Goal: Information Seeking & Learning: Learn about a topic

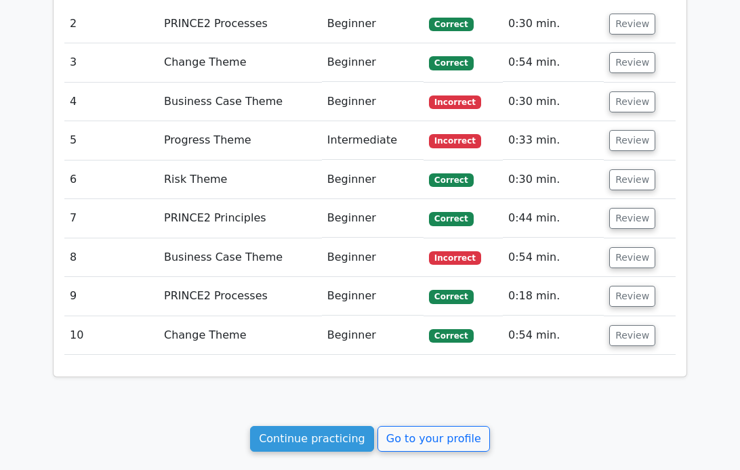
scroll to position [1666, 0]
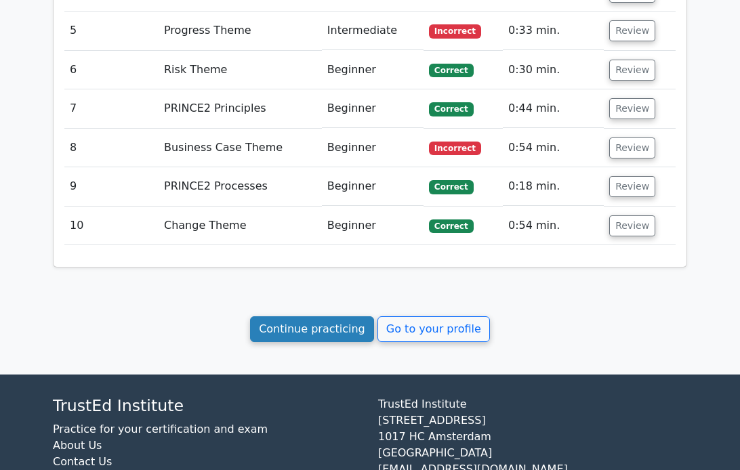
click at [332, 317] on link "Continue practicing" at bounding box center [312, 330] width 124 height 26
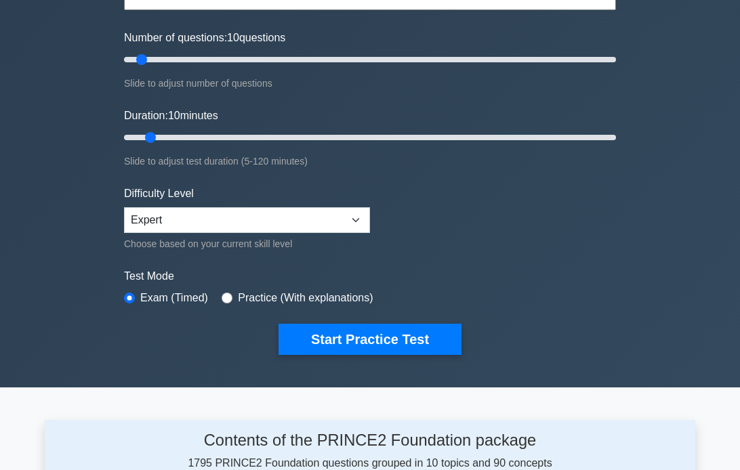
scroll to position [160, 0]
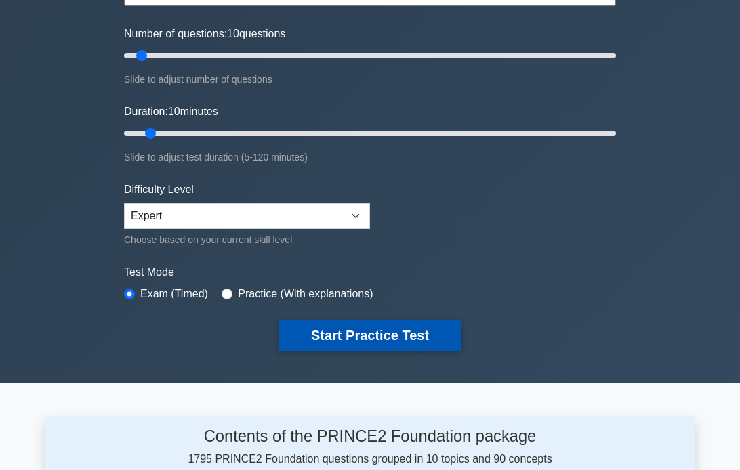
click at [378, 340] on button "Start Practice Test" at bounding box center [370, 335] width 183 height 31
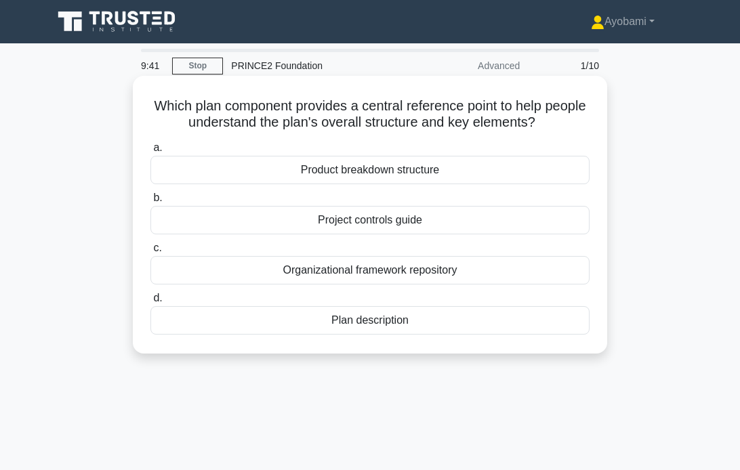
click at [402, 174] on div "Product breakdown structure" at bounding box center [369, 170] width 439 height 28
click at [150, 153] on input "a. Product breakdown structure" at bounding box center [150, 148] width 0 height 9
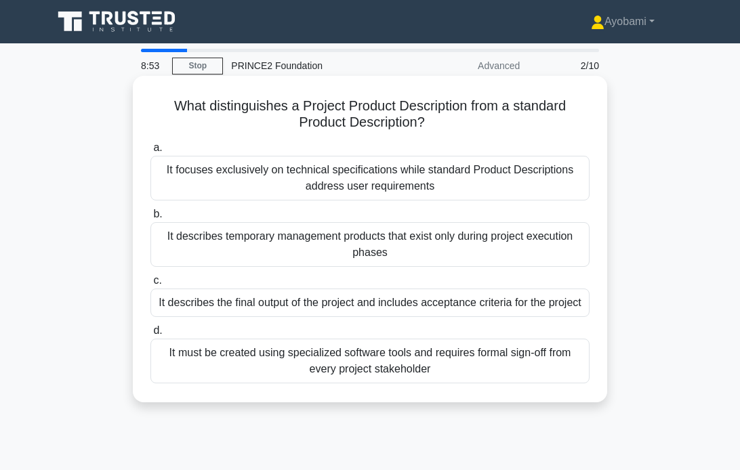
click at [359, 183] on div "It focuses exclusively on technical specifications while standard Product Descr…" at bounding box center [369, 178] width 439 height 45
click at [150, 153] on input "a. It focuses exclusively on technical specifications while standard Product De…" at bounding box center [150, 148] width 0 height 9
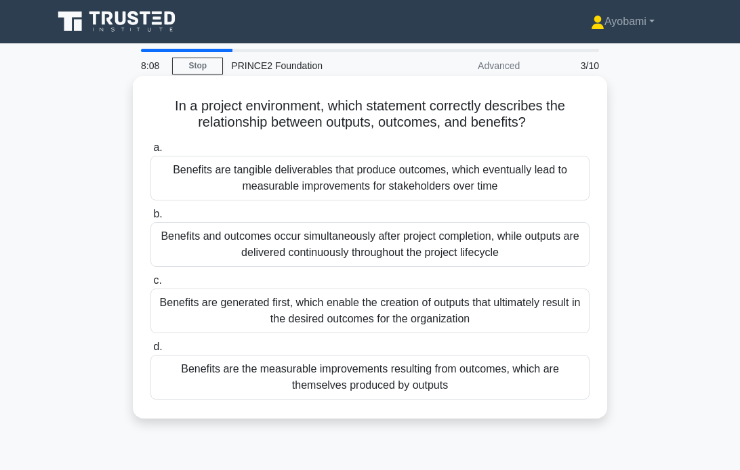
click at [450, 245] on div "Benefits and outcomes occur simultaneously after project completion, while outp…" at bounding box center [369, 244] width 439 height 45
click at [150, 219] on input "b. Benefits and outcomes occur simultaneously after project completion, while o…" at bounding box center [150, 214] width 0 height 9
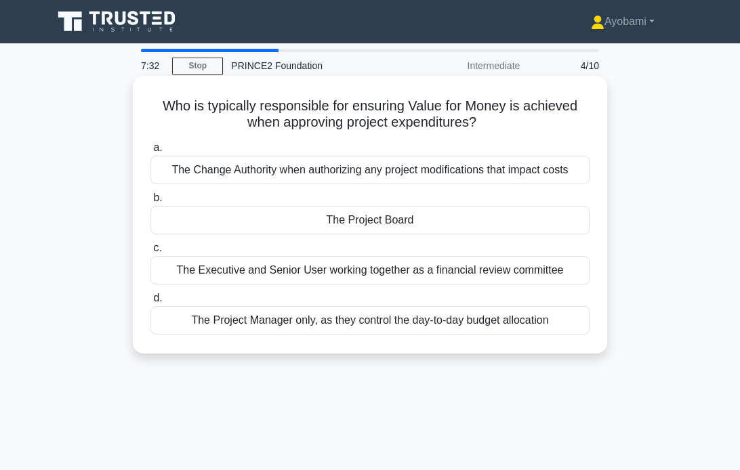
click at [386, 223] on div "The Project Board" at bounding box center [369, 220] width 439 height 28
click at [150, 203] on input "b. The Project Board" at bounding box center [150, 198] width 0 height 9
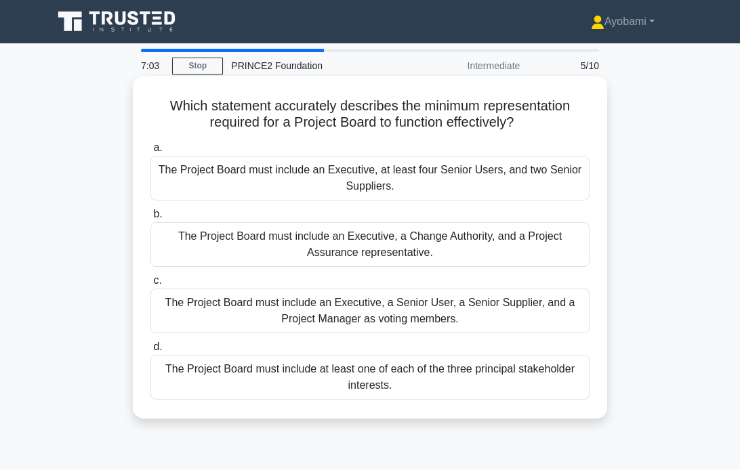
click at [374, 313] on div "The Project Board must include an Executive, a Senior User, a Senior Supplier, …" at bounding box center [369, 311] width 439 height 45
click at [150, 285] on input "c. The Project Board must include an Executive, a Senior User, a Senior Supplie…" at bounding box center [150, 281] width 0 height 9
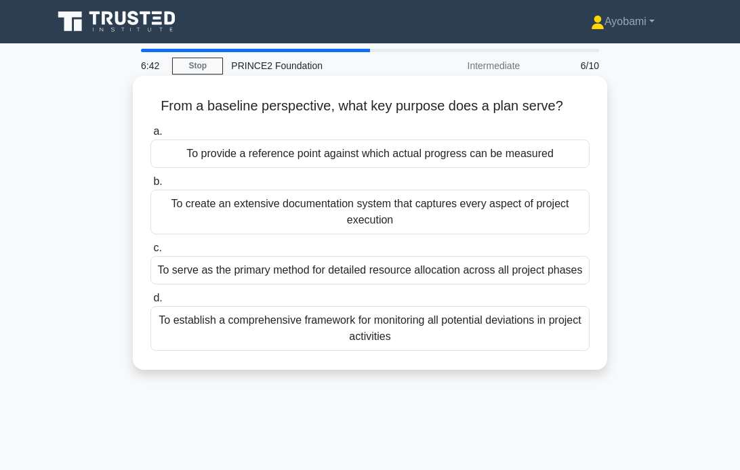
click at [398, 155] on div "To provide a reference point against which actual progress can be measured" at bounding box center [369, 154] width 439 height 28
click at [150, 136] on input "a. To provide a reference point against which actual progress can be measured" at bounding box center [150, 131] width 0 height 9
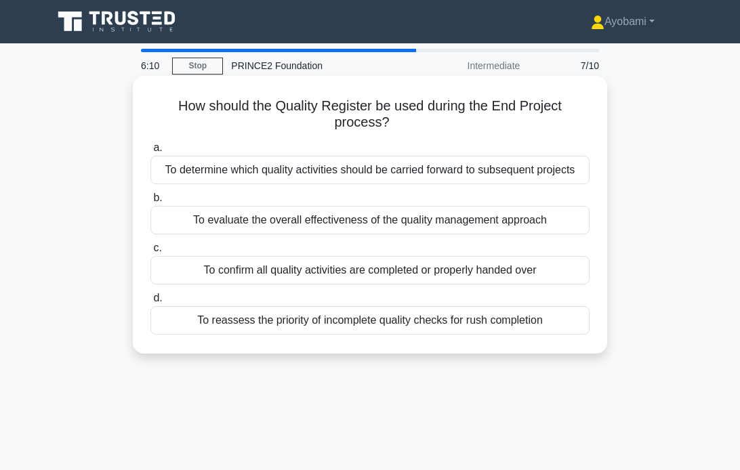
click at [402, 273] on div "To confirm all quality activities are completed or properly handed over" at bounding box center [369, 270] width 439 height 28
click at [150, 253] on input "c. To confirm all quality activities are completed or properly handed over" at bounding box center [150, 248] width 0 height 9
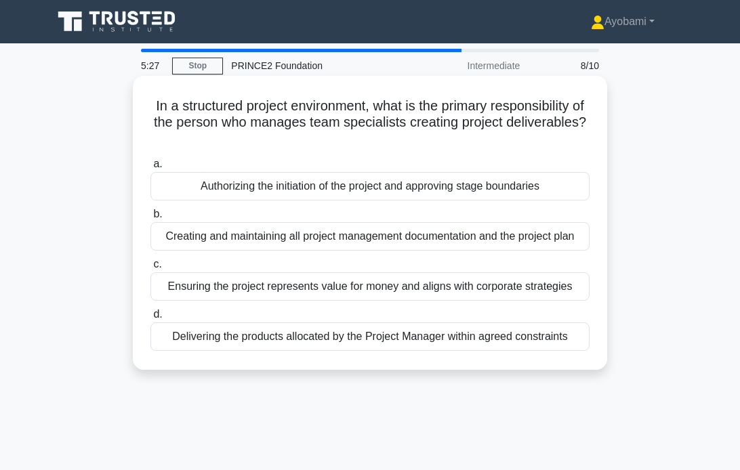
click at [476, 336] on div "Delivering the products allocated by the Project Manager within agreed constrai…" at bounding box center [369, 337] width 439 height 28
click at [150, 319] on input "d. Delivering the products allocated by the Project Manager within agreed const…" at bounding box center [150, 314] width 0 height 9
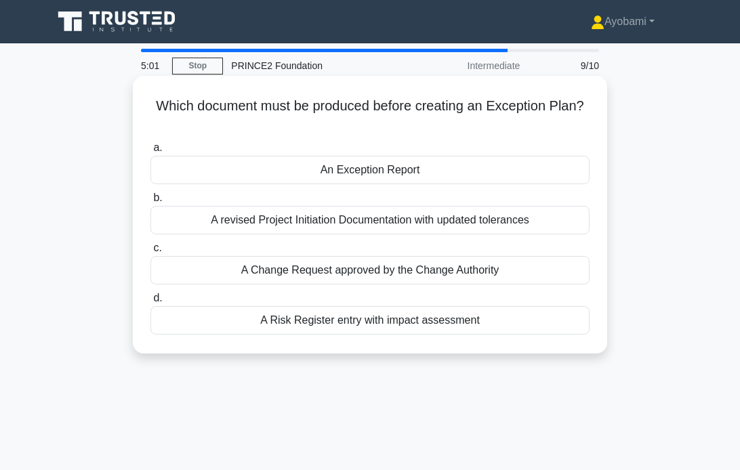
click at [385, 321] on div "A Risk Register entry with impact assessment" at bounding box center [369, 320] width 439 height 28
click at [150, 303] on input "d. A Risk Register entry with impact assessment" at bounding box center [150, 298] width 0 height 9
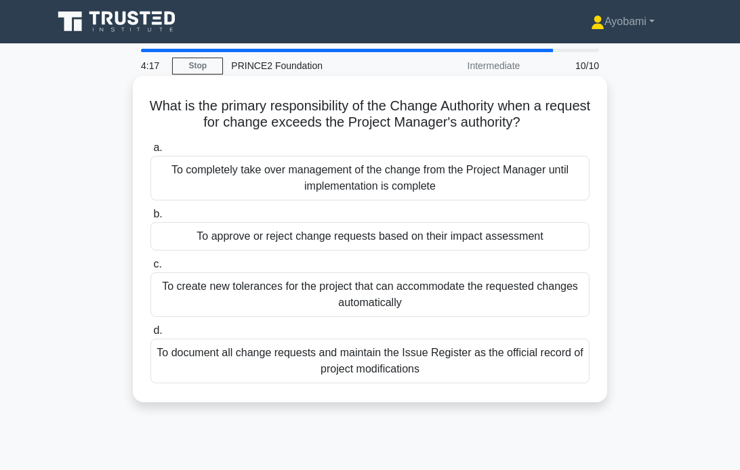
click at [503, 240] on div "To approve or reject change requests based on their impact assessment" at bounding box center [369, 236] width 439 height 28
click at [150, 219] on input "b. To approve or reject change requests based on their impact assessment" at bounding box center [150, 214] width 0 height 9
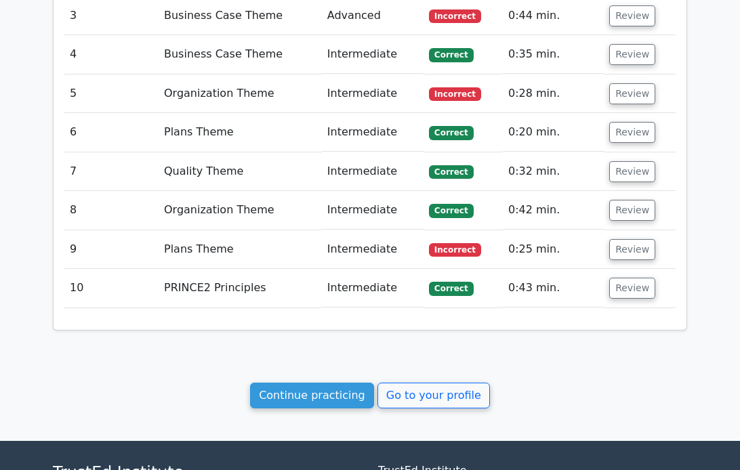
scroll to position [1468, 0]
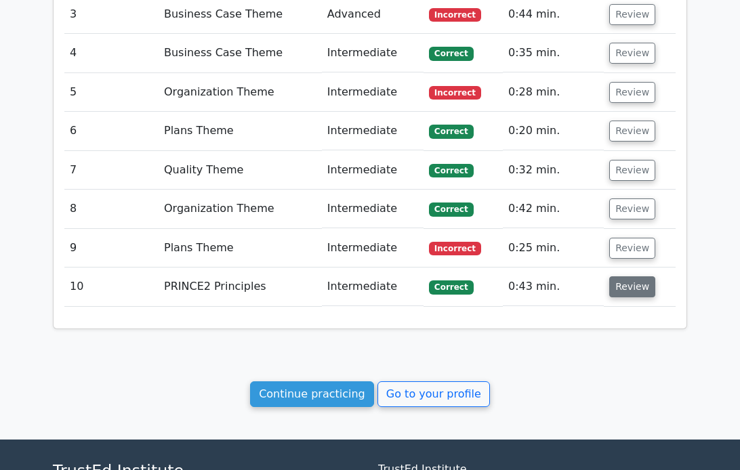
click at [626, 277] on button "Review" at bounding box center [632, 287] width 46 height 21
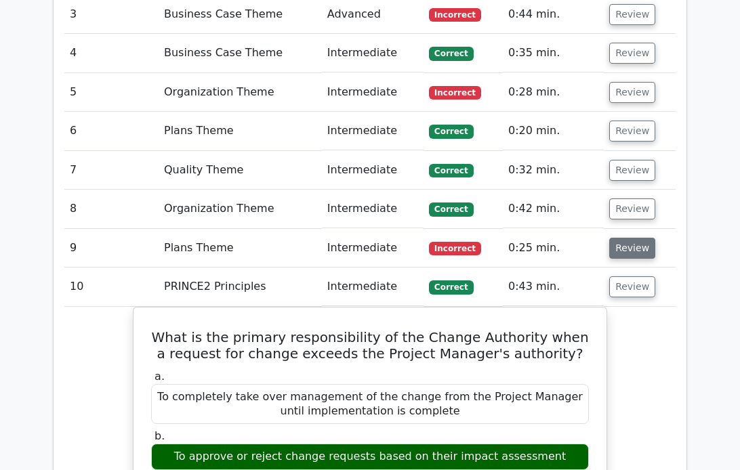
click at [639, 238] on button "Review" at bounding box center [632, 248] width 46 height 21
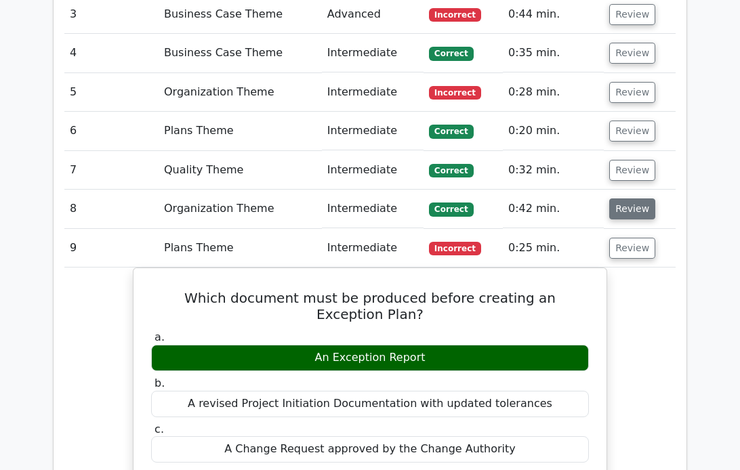
click at [622, 199] on button "Review" at bounding box center [632, 209] width 46 height 21
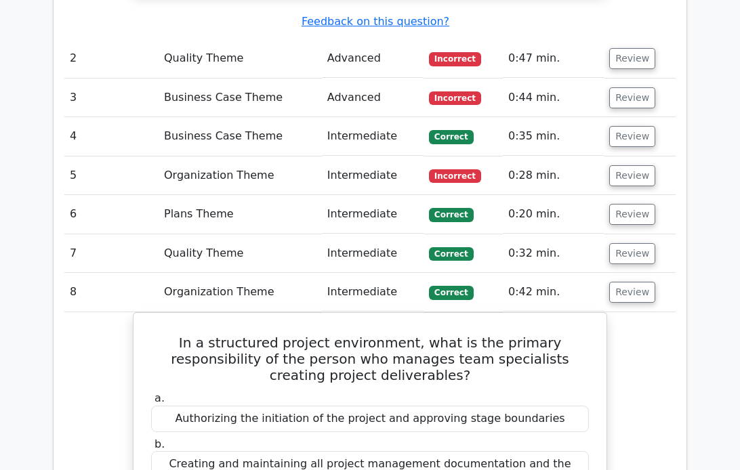
scroll to position [1361, 0]
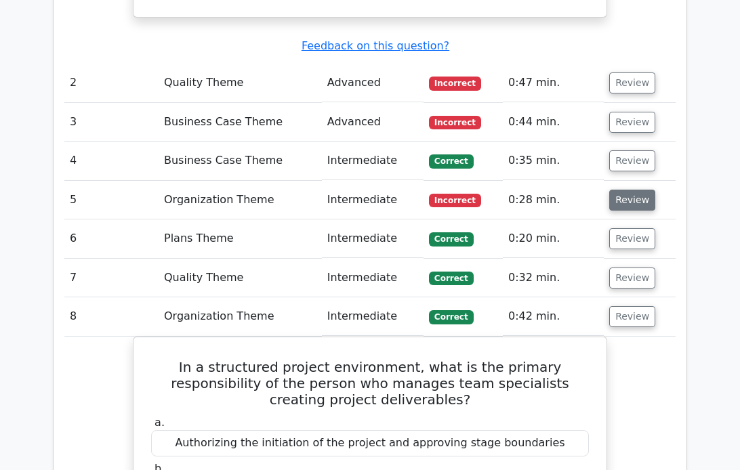
click at [635, 190] on button "Review" at bounding box center [632, 200] width 46 height 21
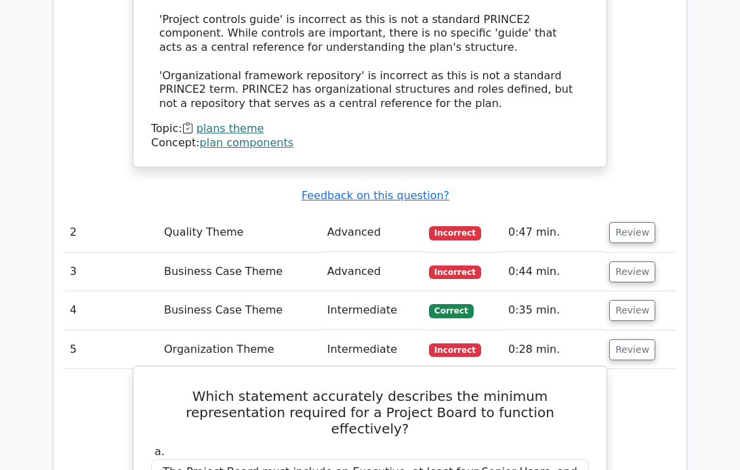
scroll to position [1209, 0]
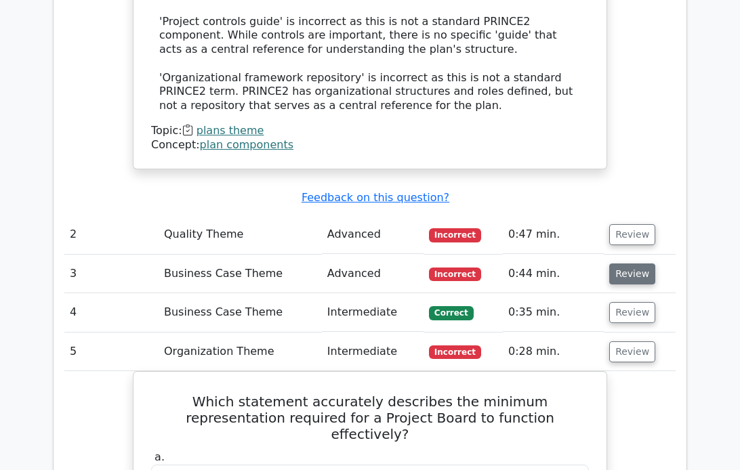
click at [625, 264] on button "Review" at bounding box center [632, 274] width 46 height 21
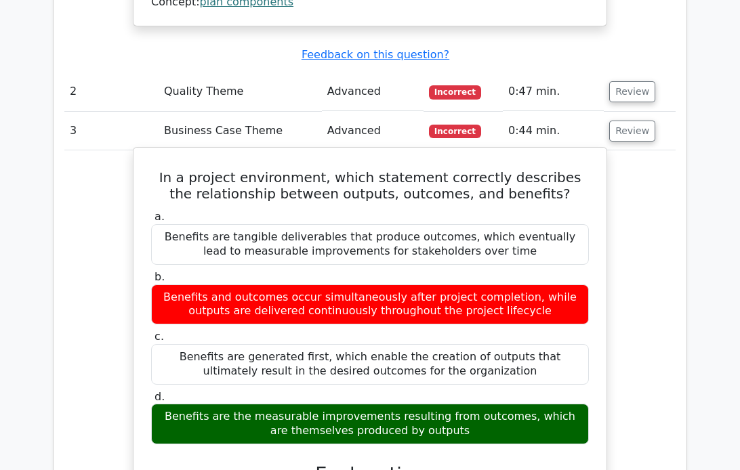
scroll to position [1359, 0]
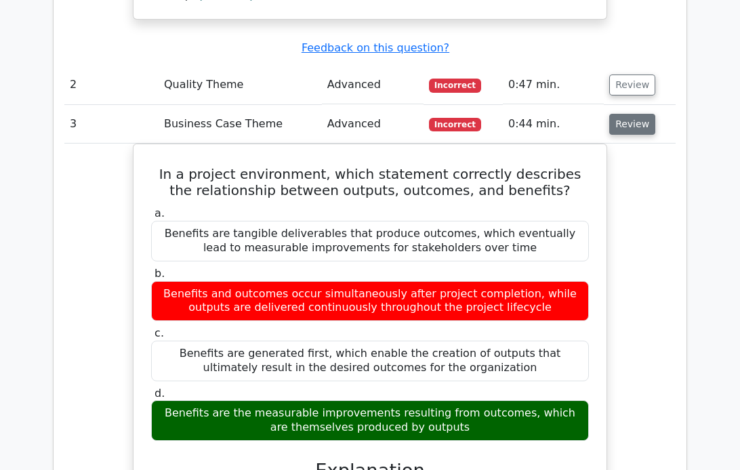
click at [619, 114] on button "Review" at bounding box center [632, 124] width 46 height 21
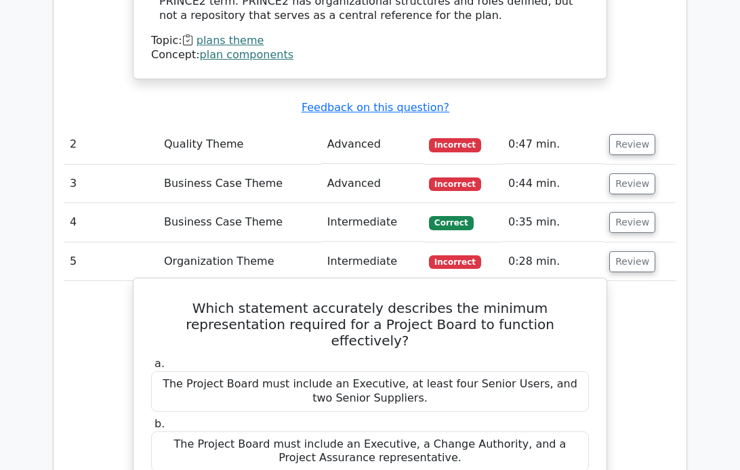
scroll to position [1290, 0]
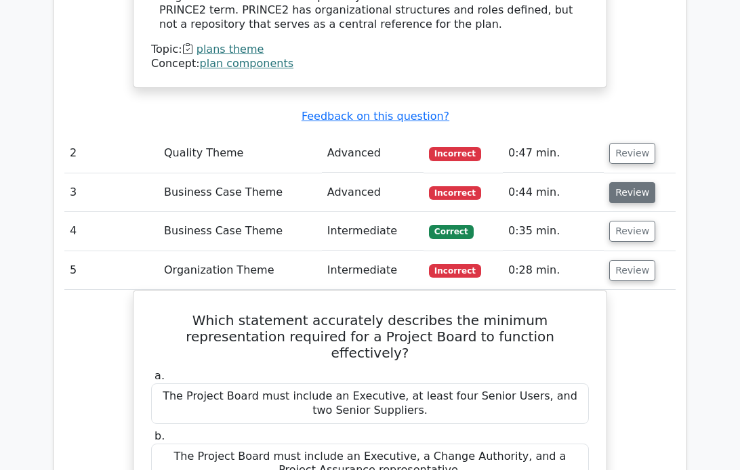
click at [629, 182] on button "Review" at bounding box center [632, 192] width 46 height 21
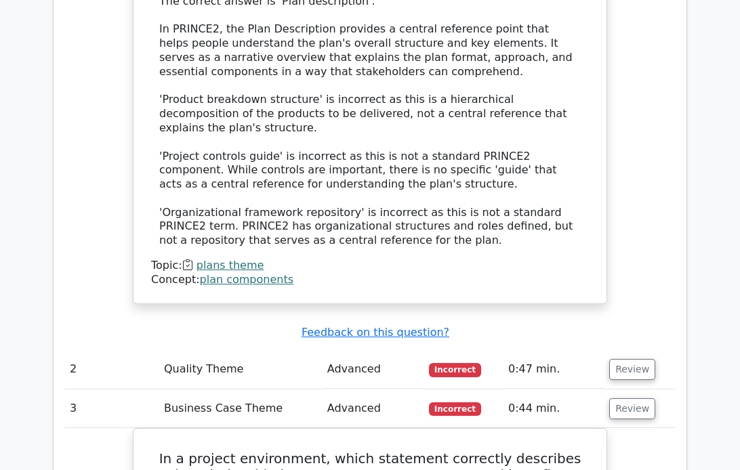
scroll to position [1072, 0]
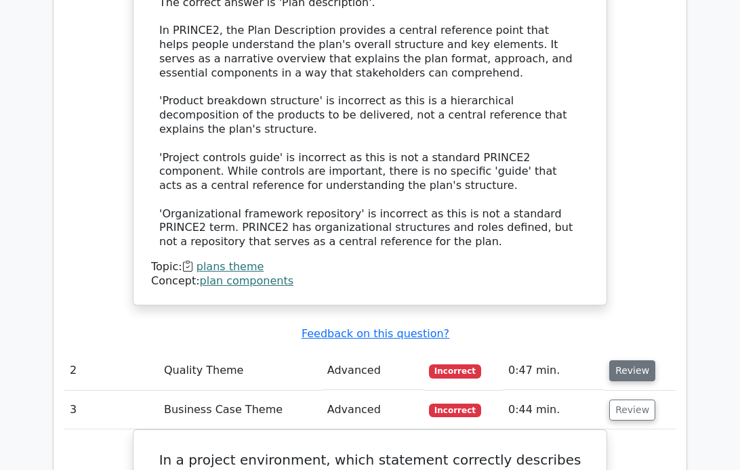
click at [626, 361] on button "Review" at bounding box center [632, 371] width 46 height 21
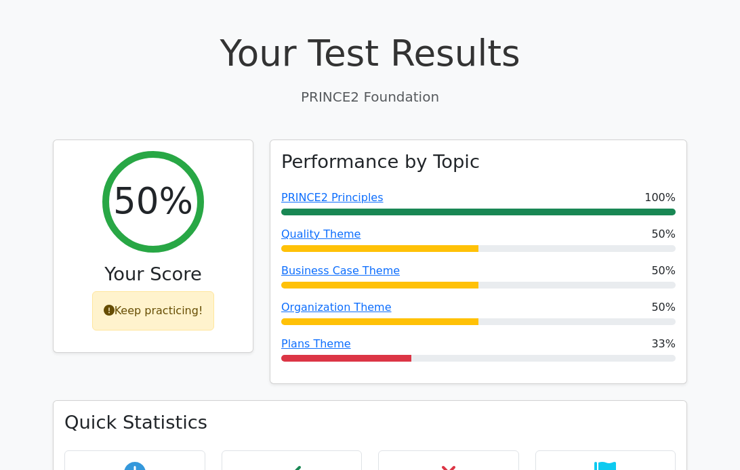
scroll to position [0, 0]
